Goal: Task Accomplishment & Management: Manage account settings

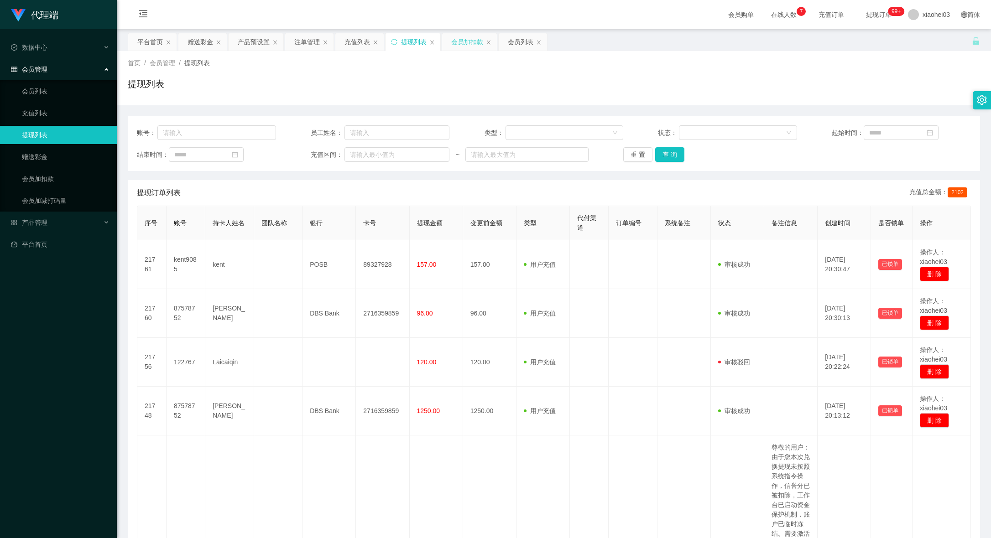
drag, startPoint x: 474, startPoint y: 45, endPoint x: 459, endPoint y: 54, distance: 17.0
click at [474, 46] on div "会员加扣款" at bounding box center [467, 41] width 32 height 17
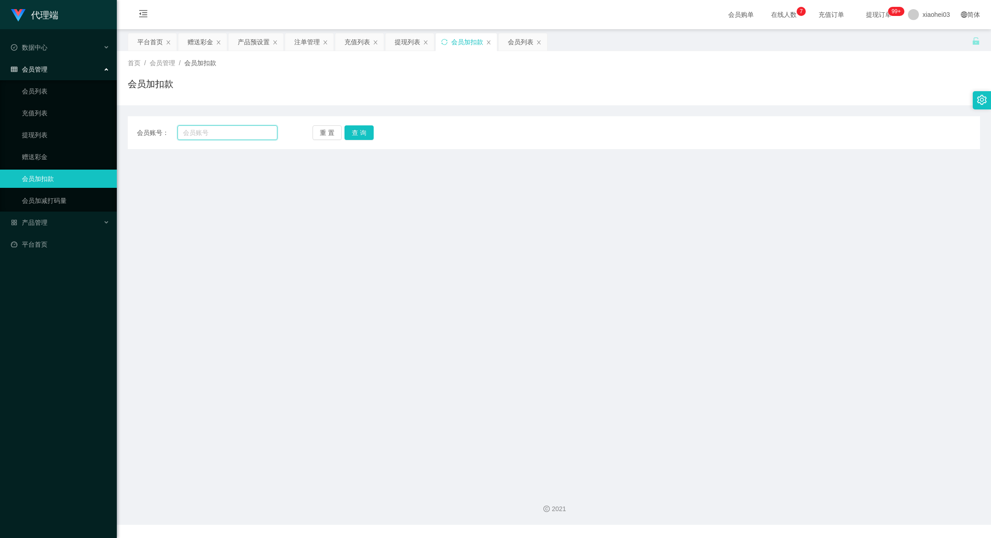
click at [233, 133] on input "text" at bounding box center [227, 132] width 100 height 15
paste input "[PERSON_NAME]"
type input "[PERSON_NAME]"
click at [364, 133] on button "查 询" at bounding box center [358, 132] width 29 height 15
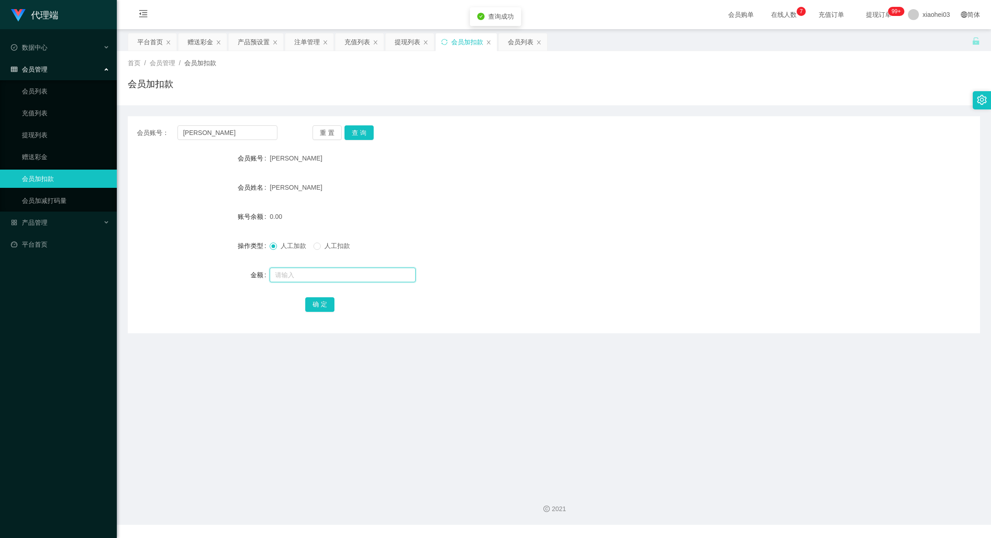
drag, startPoint x: 327, startPoint y: 274, endPoint x: 330, endPoint y: 278, distance: 5.2
click at [328, 274] on input "text" at bounding box center [343, 275] width 146 height 15
type input "1000"
click at [322, 293] on form "会员账号 chelsealin 会员姓名 [PERSON_NAME] 账号余额 0.00 操作类型 人工加款 人工扣款 金额 1000 确 定" at bounding box center [554, 231] width 852 height 164
click at [317, 302] on button "确 定" at bounding box center [319, 304] width 29 height 15
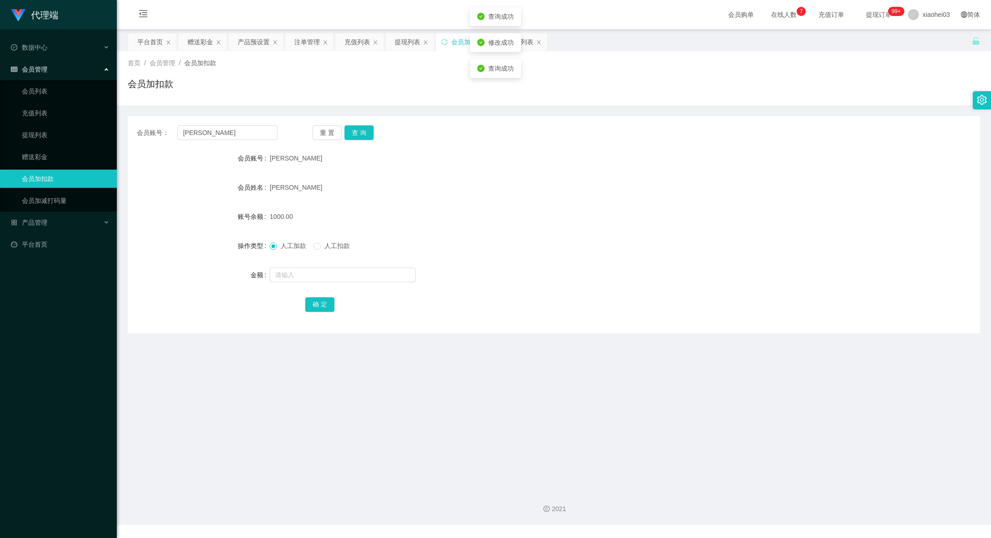
drag, startPoint x: 597, startPoint y: 202, endPoint x: 604, endPoint y: 197, distance: 8.2
click at [597, 201] on form "会员账号 chelsealin 会员姓名 [PERSON_NAME] 账号余额 1000.00 操作类型 人工加款 人工扣款 金额 确 定" at bounding box center [554, 231] width 852 height 164
drag, startPoint x: 250, startPoint y: 130, endPoint x: 76, endPoint y: 126, distance: 173.9
click at [77, 126] on section "代理端 数据中心 会员管理 会员列表 充值列表 提现列表 赠送彩金 会员加扣款 会员加减打码量 产品管理 平台首页 保存配置 重置配置 整体风格设置 主题色 …" at bounding box center [495, 262] width 991 height 525
click at [196, 47] on div "赠送彩金" at bounding box center [200, 41] width 26 height 17
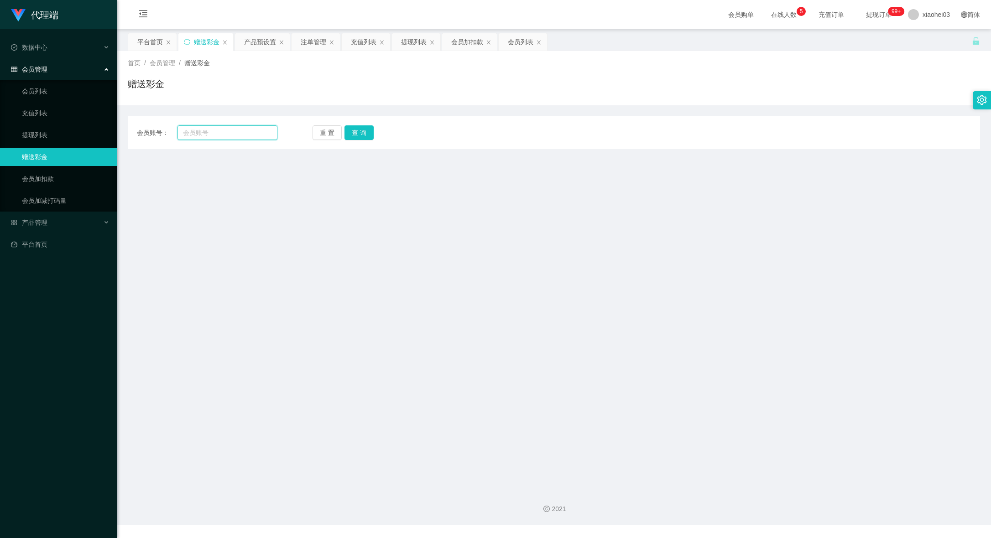
click at [235, 129] on input "text" at bounding box center [227, 132] width 100 height 15
paste input "[PERSON_NAME]"
type input "[PERSON_NAME]"
click at [374, 130] on div "重 置 查 询" at bounding box center [382, 132] width 141 height 15
click at [367, 133] on button "查 询" at bounding box center [358, 132] width 29 height 15
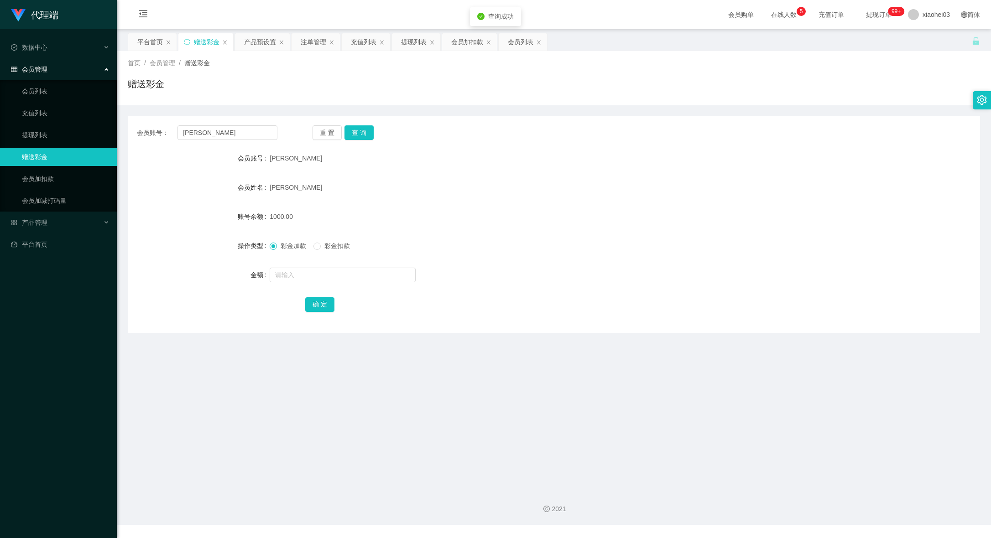
drag, startPoint x: 326, startPoint y: 241, endPoint x: 329, endPoint y: 249, distance: 8.8
click at [326, 241] on div "彩金加款 彩金扣款" at bounding box center [518, 246] width 497 height 18
click at [329, 249] on span "彩金扣款" at bounding box center [337, 245] width 33 height 7
click at [318, 276] on input "text" at bounding box center [343, 275] width 146 height 15
type input "1000"
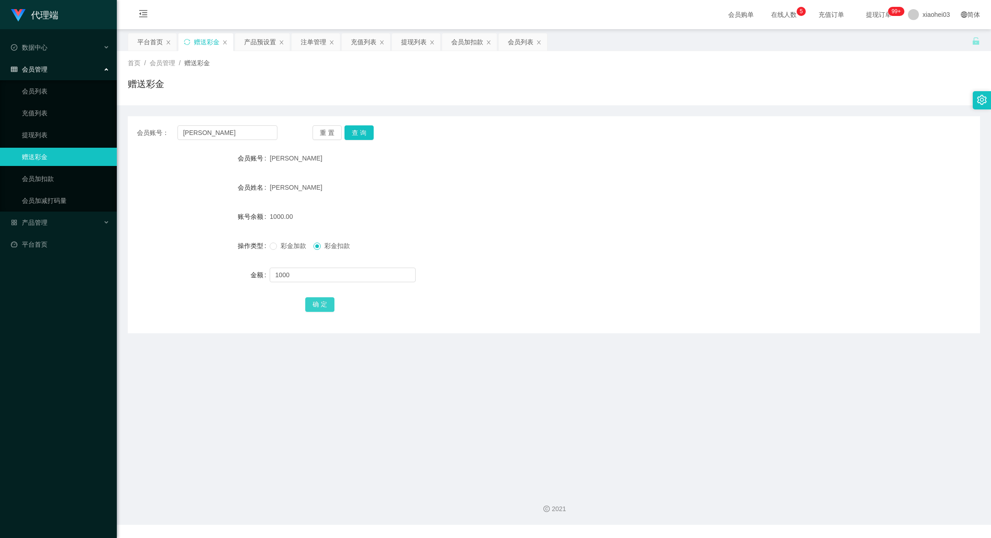
click at [323, 301] on button "确 定" at bounding box center [319, 304] width 29 height 15
click at [452, 167] on div "[PERSON_NAME]" at bounding box center [518, 158] width 497 height 18
click at [468, 74] on div "首页 / 会员管理 / 赠送彩金 / 赠送彩金" at bounding box center [554, 78] width 852 height 40
click at [460, 50] on div "会员加扣款" at bounding box center [467, 41] width 32 height 17
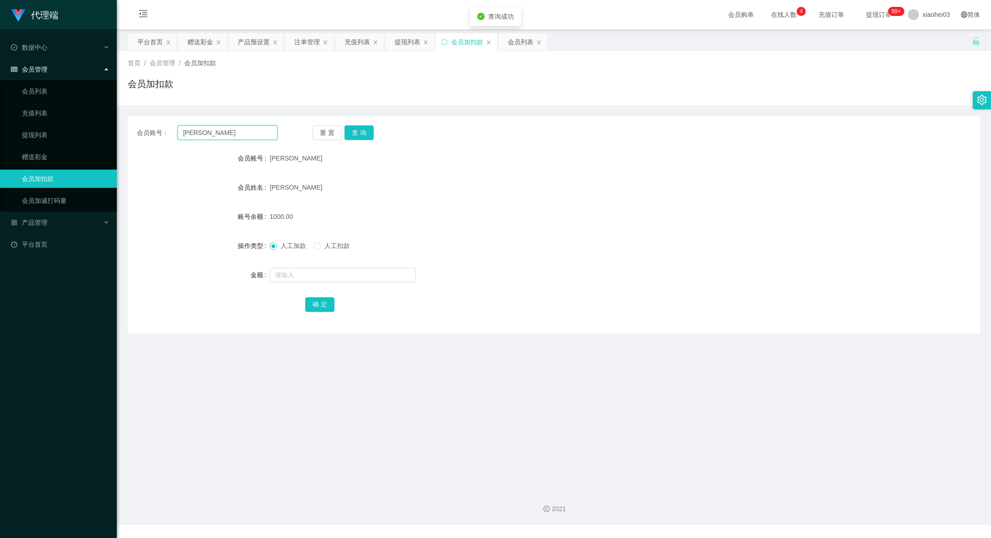
drag, startPoint x: 239, startPoint y: 133, endPoint x: 124, endPoint y: 133, distance: 115.0
click at [94, 129] on section "代理端 数据中心 会员管理 会员列表 充值列表 提现列表 赠送彩金 会员加扣款 会员加减打码量 产品管理 平台首页 保存配置 重置配置 整体风格设置 主题色 …" at bounding box center [495, 262] width 991 height 525
click at [367, 134] on button "查 询" at bounding box center [358, 132] width 29 height 15
drag, startPoint x: 480, startPoint y: 193, endPoint x: 448, endPoint y: 203, distance: 34.2
click at [479, 194] on div "[PERSON_NAME]" at bounding box center [518, 187] width 497 height 18
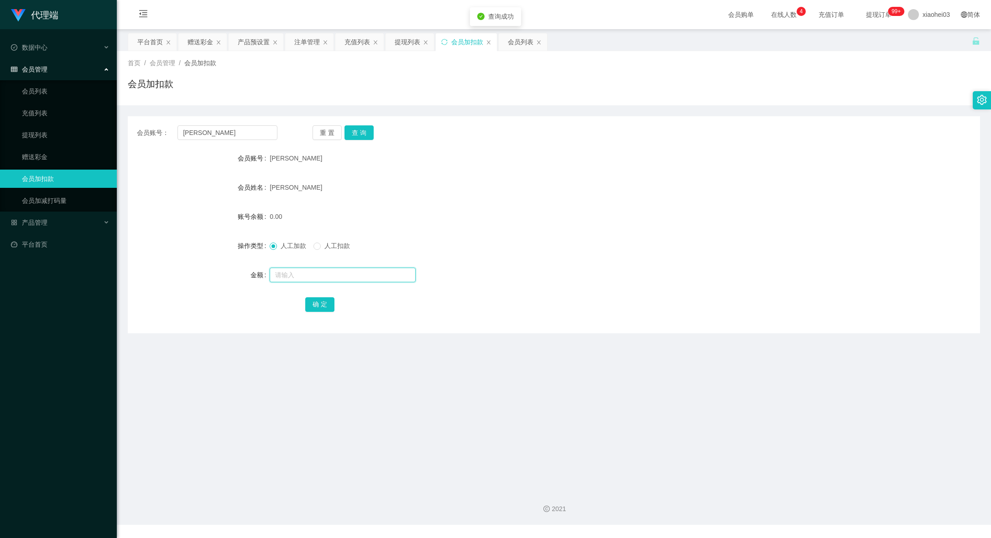
click at [329, 275] on input "text" at bounding box center [343, 275] width 146 height 15
type input "1000"
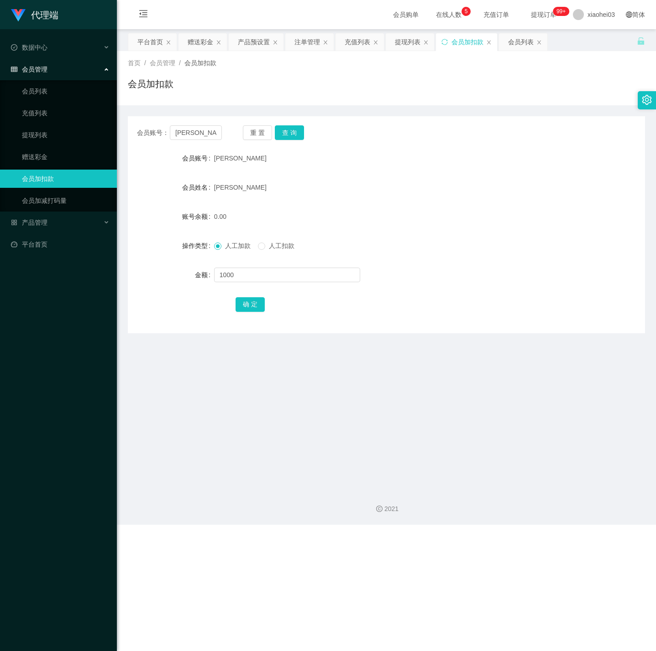
drag, startPoint x: 535, startPoint y: 102, endPoint x: 312, endPoint y: 118, distance: 223.6
click at [510, 106] on div "首页 / 会员管理 / 会员加扣款 / 会员加扣款 会员账号： chelsealin 重 置 查 询 会员账号 chelsealin 会员姓名 [PERSON…" at bounding box center [386, 192] width 517 height 282
click at [202, 129] on input "[PERSON_NAME]" at bounding box center [196, 132] width 52 height 15
drag, startPoint x: 219, startPoint y: 133, endPoint x: 122, endPoint y: 125, distance: 97.5
click at [122, 125] on main "关闭左侧 关闭右侧 关闭其它 刷新页面 平台首页 赠送彩金 产品预设置 注单管理 充值列表 提现列表 会员加扣款 会员列表 首页 / 会员管理 / 会员加扣款…" at bounding box center [386, 255] width 539 height 453
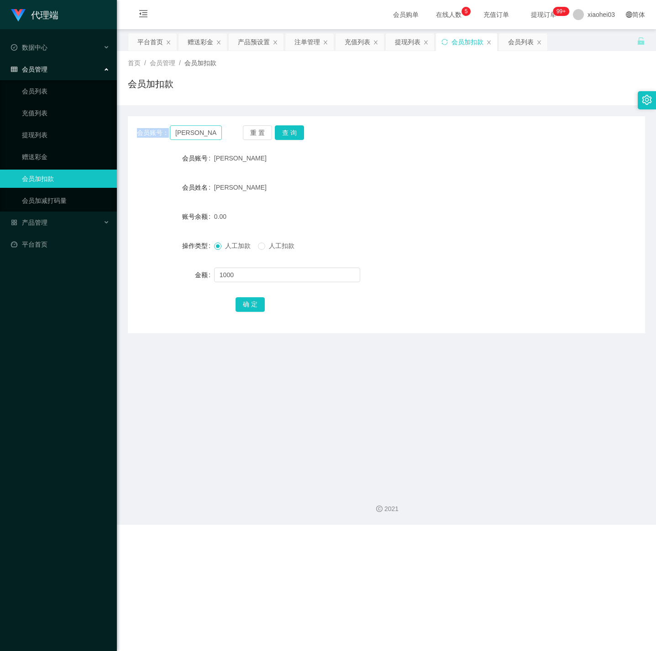
drag, startPoint x: 226, startPoint y: 133, endPoint x: 211, endPoint y: 129, distance: 15.2
click at [224, 132] on div "会员账号： [PERSON_NAME] 重 置 查 询" at bounding box center [386, 132] width 517 height 15
click at [210, 129] on input "[PERSON_NAME]" at bounding box center [196, 132] width 52 height 15
drag, startPoint x: 206, startPoint y: 133, endPoint x: 118, endPoint y: 129, distance: 87.7
click at [120, 129] on main "关闭左侧 关闭右侧 关闭其它 刷新页面 平台首页 赠送彩金 产品预设置 注单管理 充值列表 提现列表 会员加扣款 会员列表 首页 / 会员管理 / 会员加扣款…" at bounding box center [386, 255] width 539 height 453
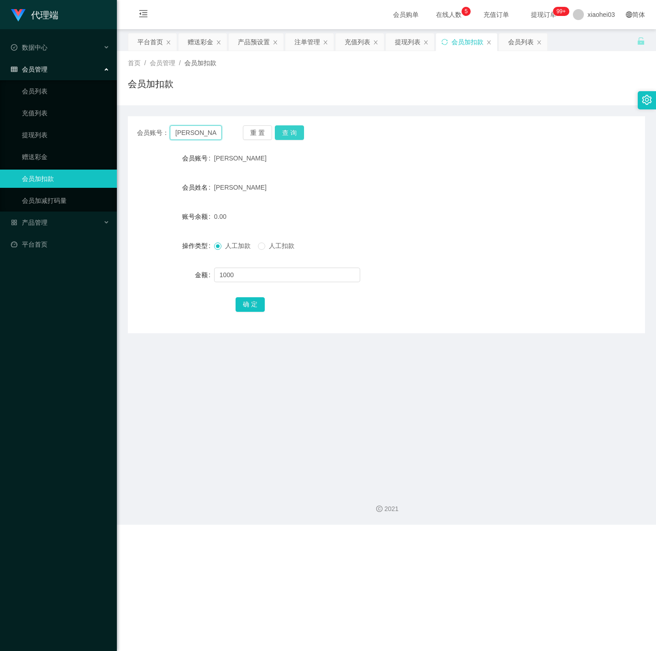
paste input "Poloyaoyao"
type input "Poloyaoyao"
click at [293, 135] on button "查 询" at bounding box center [289, 132] width 29 height 15
click at [302, 275] on input "text" at bounding box center [287, 275] width 146 height 15
type input "1000"
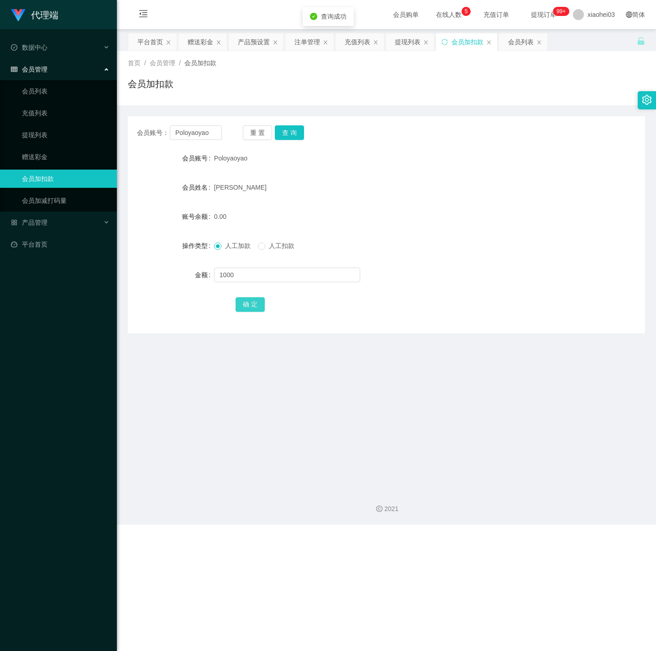
click at [250, 311] on button "确 定" at bounding box center [249, 304] width 29 height 15
drag, startPoint x: 211, startPoint y: 135, endPoint x: 64, endPoint y: 118, distance: 147.4
click at [109, 120] on section "代理端 数据中心 会员管理 会员列表 充值列表 提现列表 赠送彩金 会员加扣款 会员加减打码量 产品管理 平台首页 保存配置 重置配置 整体风格设置 主题色 …" at bounding box center [328, 262] width 656 height 525
paste input "[PERSON_NAME]"
type input "[PERSON_NAME]"
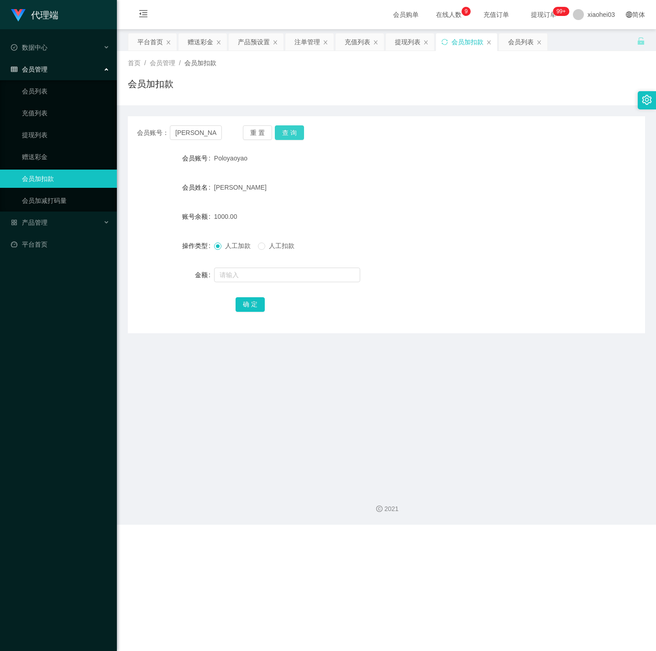
click at [290, 126] on button "查 询" at bounding box center [289, 132] width 29 height 15
click at [297, 276] on input "text" at bounding box center [287, 275] width 146 height 15
type input "c"
type input "3000"
click at [252, 295] on div "确 定" at bounding box center [386, 304] width 302 height 18
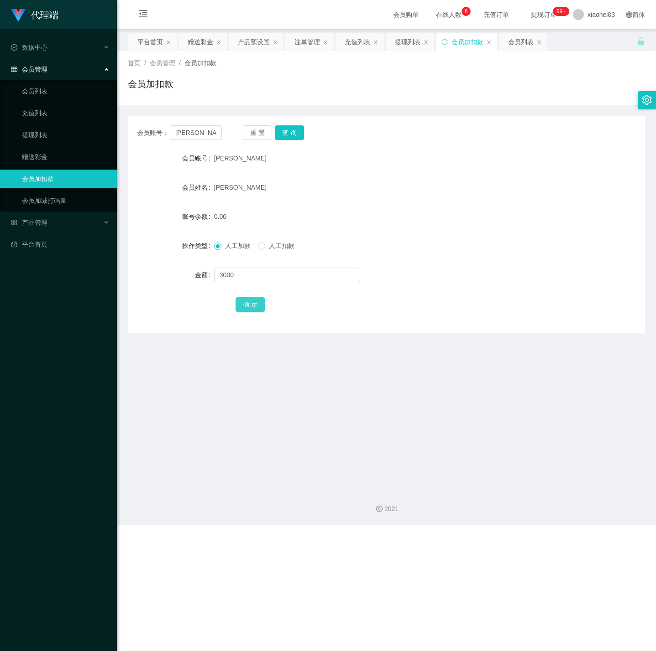
click at [244, 308] on button "确 定" at bounding box center [249, 304] width 29 height 15
drag, startPoint x: 504, startPoint y: 240, endPoint x: 495, endPoint y: 237, distance: 9.1
click at [501, 240] on div "人工加款 人工扣款" at bounding box center [365, 246] width 302 height 18
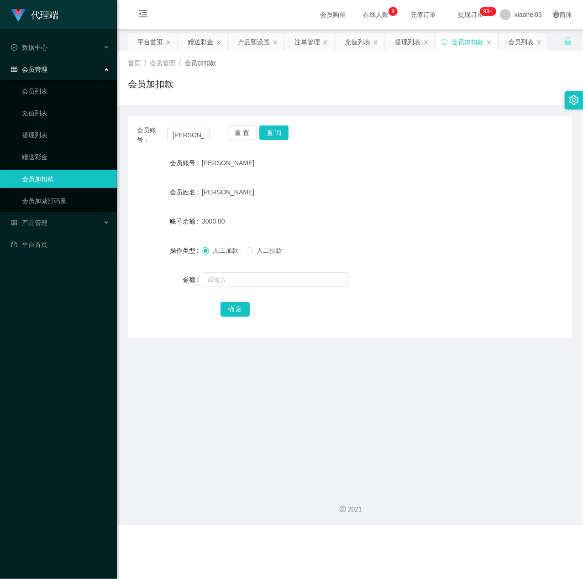
click at [501, 191] on div "会员姓名 [PERSON_NAME]" at bounding box center [350, 192] width 444 height 18
